Goal: Task Accomplishment & Management: Use online tool/utility

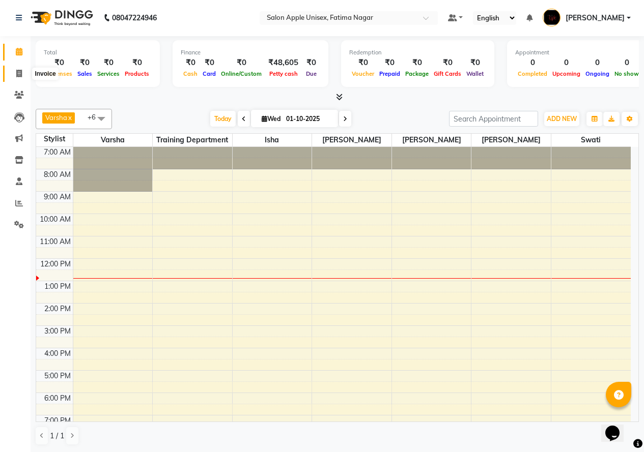
click at [16, 75] on icon at bounding box center [19, 74] width 6 height 8
select select "service"
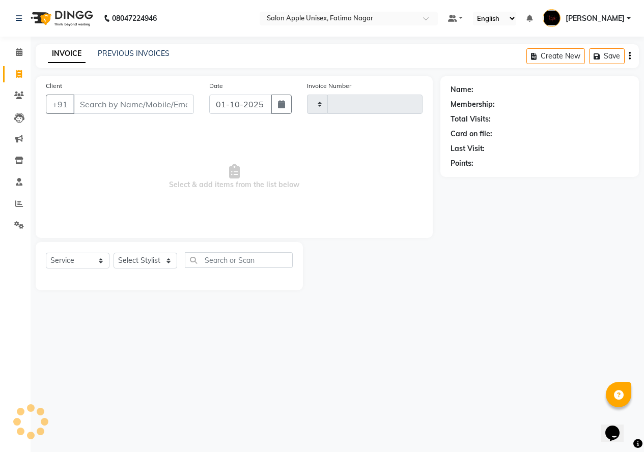
type input "1915"
select select "118"
click at [109, 107] on input "Client" at bounding box center [134, 104] width 123 height 19
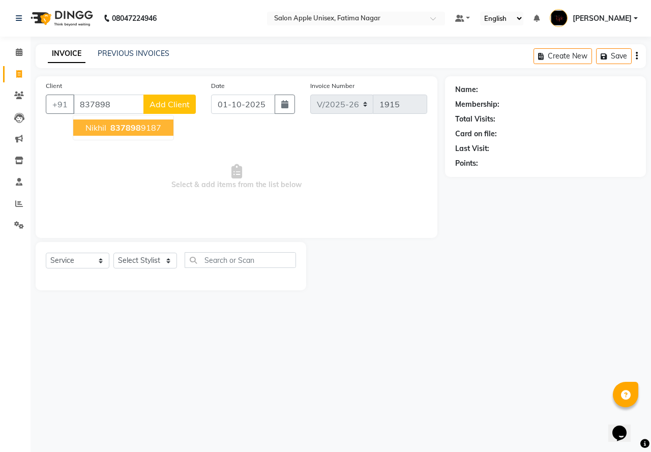
click at [108, 129] on ngb-highlight "837898 9187" at bounding box center [134, 128] width 53 height 10
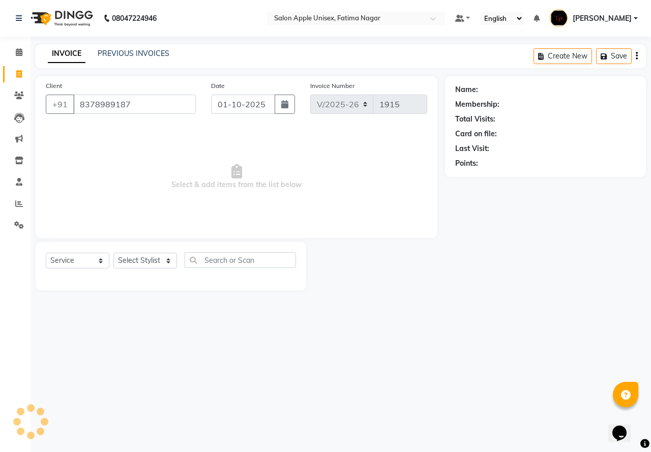
type input "8378989187"
drag, startPoint x: 20, startPoint y: 102, endPoint x: 409, endPoint y: 70, distance: 390.6
click at [20, 102] on link "Clients" at bounding box center [15, 96] width 24 height 17
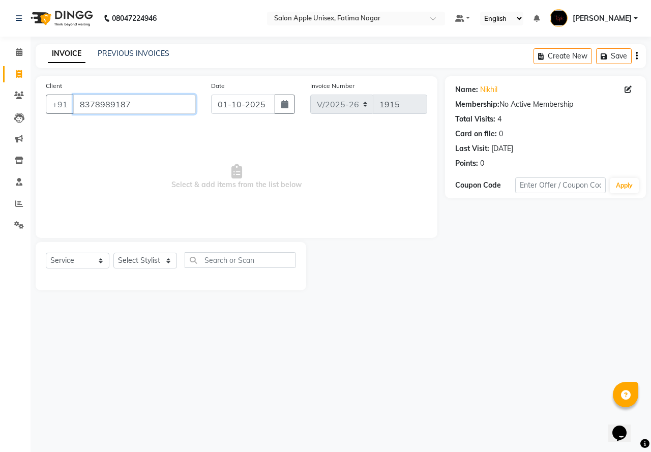
click at [149, 106] on input "8378989187" at bounding box center [134, 104] width 123 height 19
click at [13, 92] on span at bounding box center [19, 96] width 18 height 12
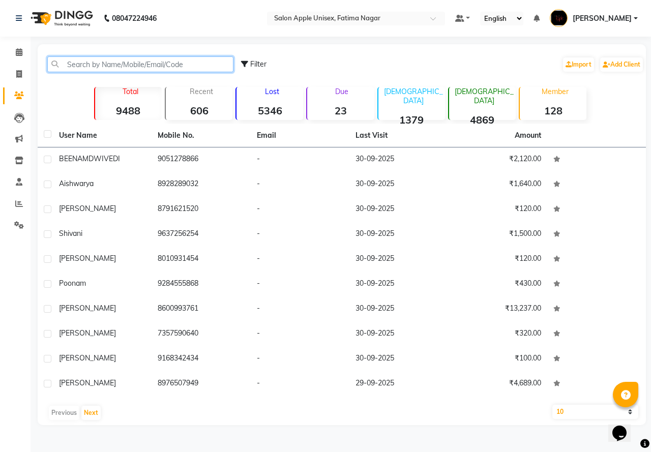
click at [96, 66] on input "text" at bounding box center [140, 64] width 186 height 16
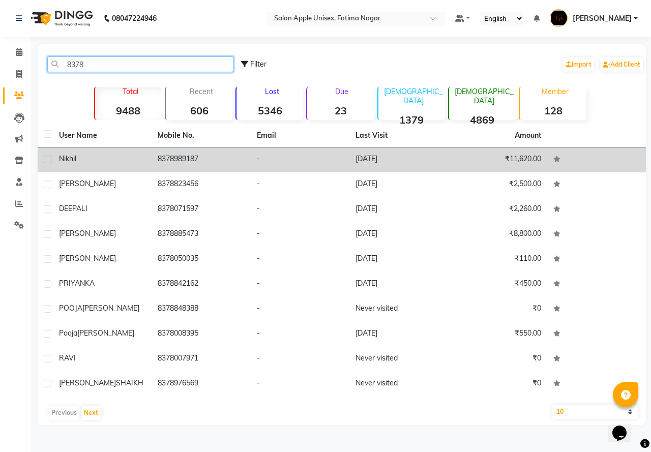
type input "8378"
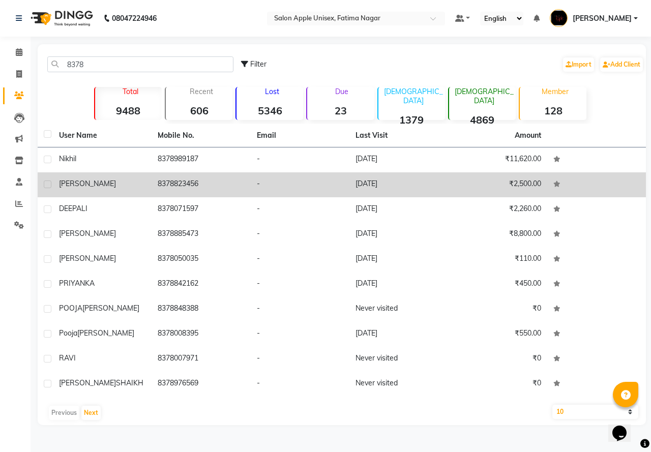
click at [177, 171] on td "8378989187" at bounding box center [201, 160] width 99 height 25
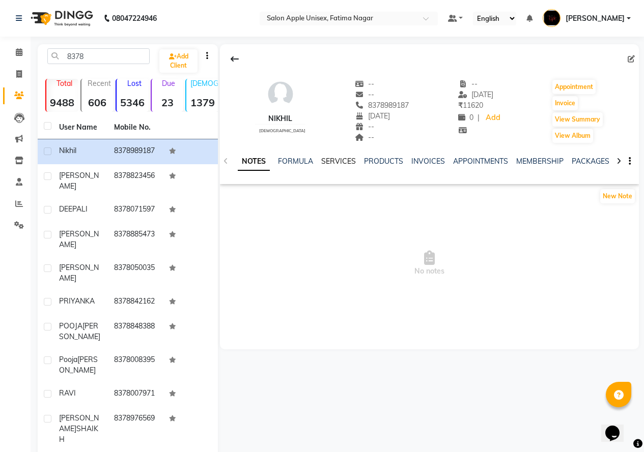
click at [337, 159] on link "SERVICES" at bounding box center [338, 161] width 35 height 9
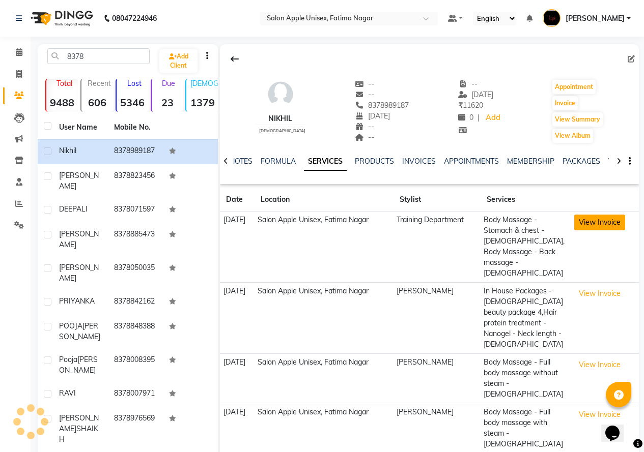
click at [604, 227] on button "View Invoice" at bounding box center [599, 223] width 51 height 16
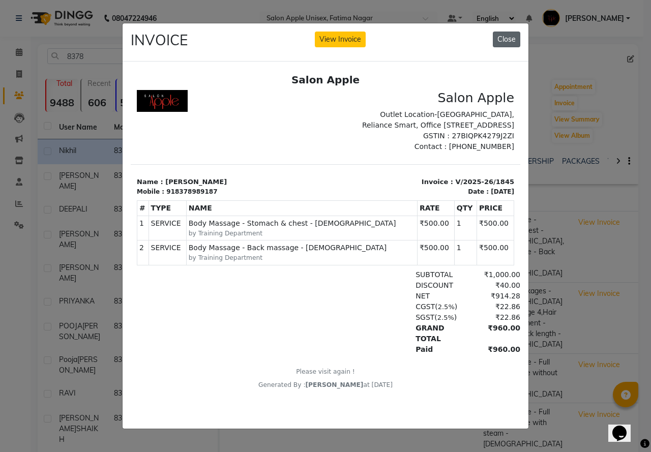
click at [498, 40] on button "Close" at bounding box center [506, 40] width 27 height 16
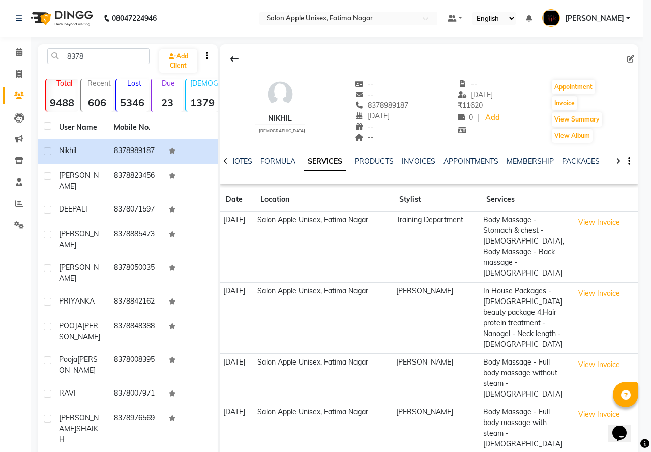
click at [498, 40] on app-view-invoice-on-modal "INVOICE View Invoice Close" at bounding box center [326, 201] width 406 height 406
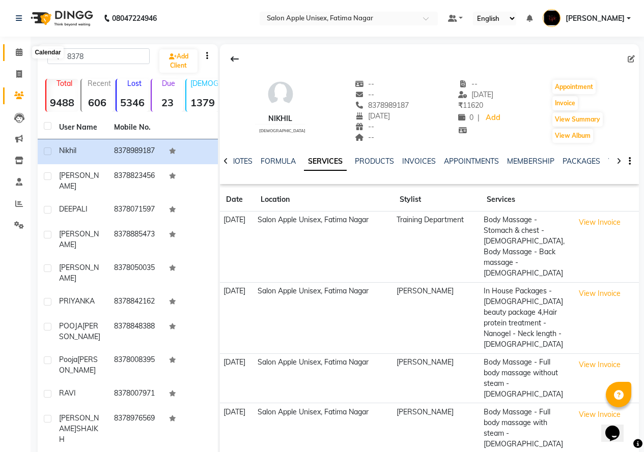
click at [18, 58] on span at bounding box center [19, 53] width 18 height 12
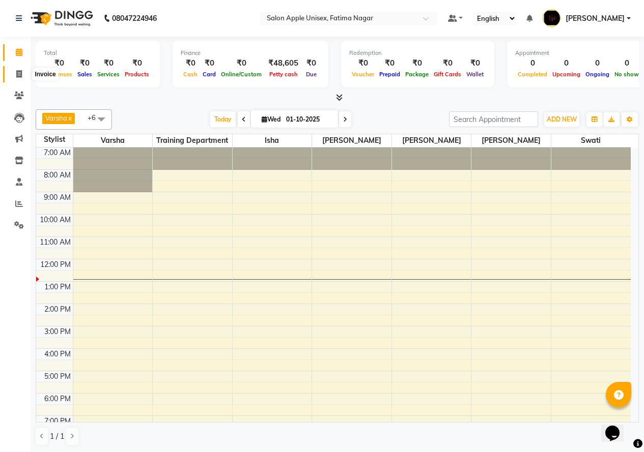
click at [24, 69] on span at bounding box center [19, 75] width 18 height 12
select select "service"
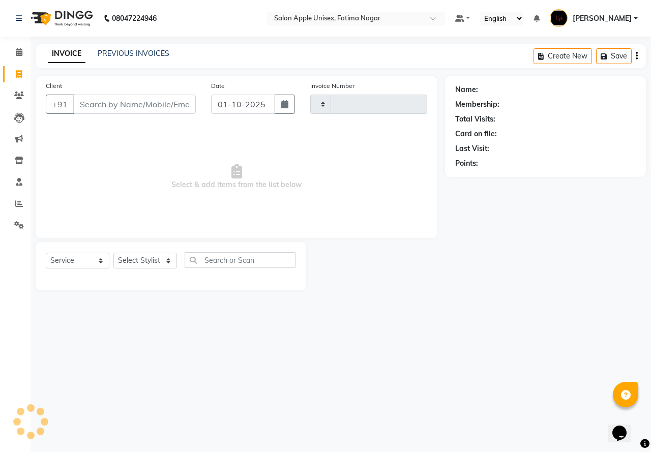
type input "1915"
select select "118"
click at [19, 55] on span at bounding box center [19, 53] width 18 height 12
